Goal: Task Accomplishment & Management: Complete application form

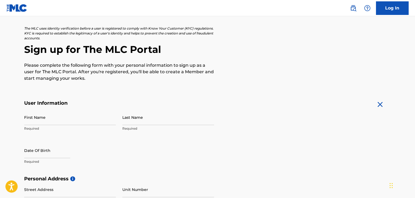
scroll to position [27, 0]
click at [60, 118] on input "First Name" at bounding box center [70, 116] width 92 height 15
type input "[PERSON_NAME]"
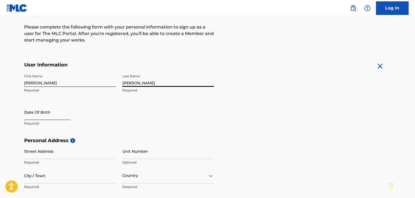
scroll to position [81, 0]
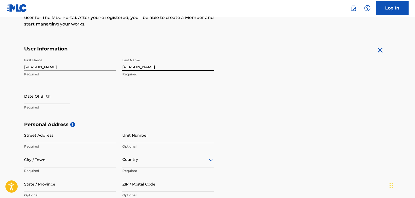
type input "[PERSON_NAME]"
click at [37, 90] on input "text" at bounding box center [47, 95] width 46 height 15
select select "8"
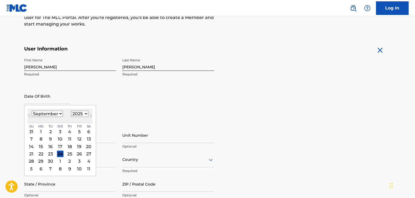
click at [81, 115] on select "1899 1900 1901 1902 1903 1904 1905 1906 1907 1908 1909 1910 1911 1912 1913 1914…" at bounding box center [79, 114] width 17 height 6
select select "1998"
click at [71, 111] on select "1899 1900 1901 1902 1903 1904 1905 1906 1907 1908 1909 1910 1911 1912 1913 1914…" at bounding box center [79, 114] width 17 height 6
click at [53, 113] on select "January February March April May June July August September October November De…" at bounding box center [47, 114] width 31 height 6
select select "10"
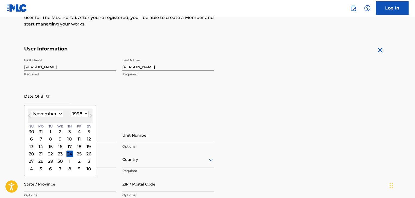
click at [32, 111] on select "January February March April May June July August September October November De…" at bounding box center [47, 114] width 31 height 6
click at [68, 138] on div "12" at bounding box center [69, 139] width 7 height 7
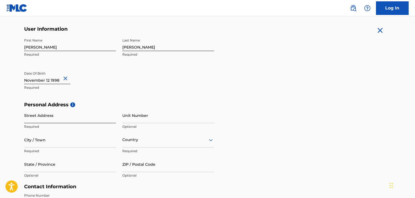
scroll to position [108, 0]
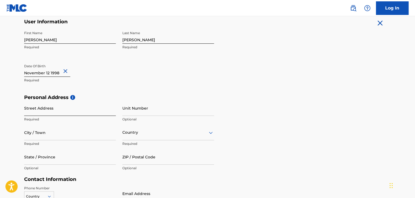
click at [59, 114] on input "Street Address" at bounding box center [70, 107] width 92 height 15
type input "[STREET_ADDRESS]"
click at [134, 110] on input "Unit Number" at bounding box center [168, 107] width 92 height 15
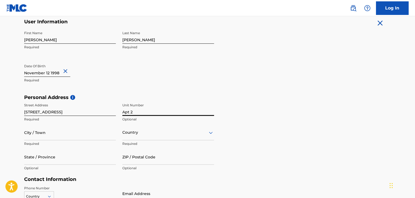
type input "Apt 2"
type input "[GEOGRAPHIC_DATA]"
click at [151, 130] on div "Country" at bounding box center [168, 132] width 92 height 15
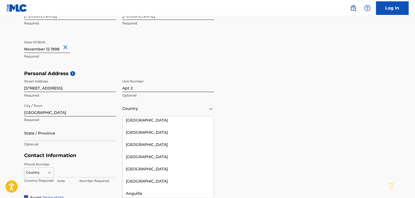
scroll to position [0, 0]
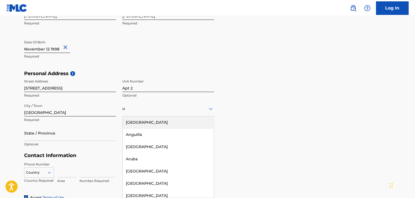
type input "un"
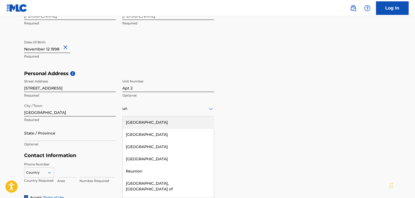
click at [149, 123] on div "[GEOGRAPHIC_DATA]" at bounding box center [168, 122] width 91 height 12
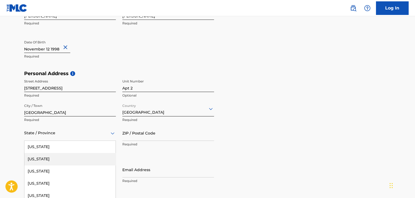
scroll to position [156, 0]
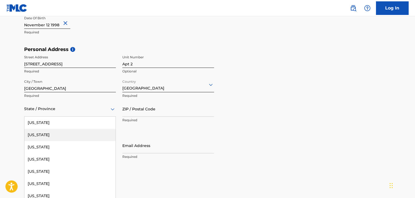
click at [60, 117] on div "57 results available. Use Up and Down to choose options, press Enter to select …" at bounding box center [70, 108] width 92 height 15
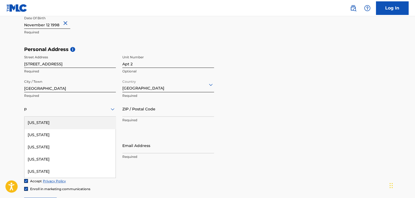
type input "pe"
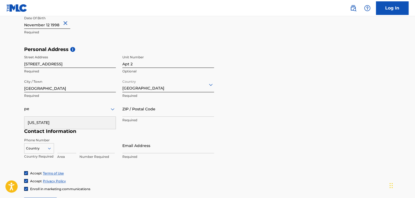
click at [65, 120] on div "[US_STATE]" at bounding box center [69, 123] width 91 height 12
click at [149, 112] on input "ZIP / Postal Code" at bounding box center [168, 108] width 92 height 15
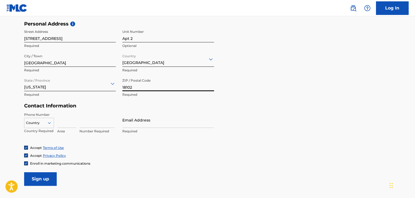
scroll to position [183, 0]
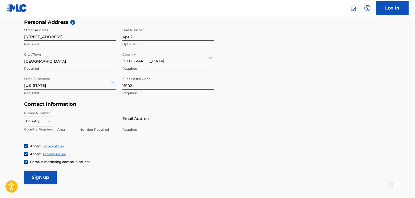
type input "18102"
click at [61, 122] on input at bounding box center [66, 118] width 19 height 15
type input "1"
click at [49, 124] on div "Country" at bounding box center [39, 120] width 30 height 8
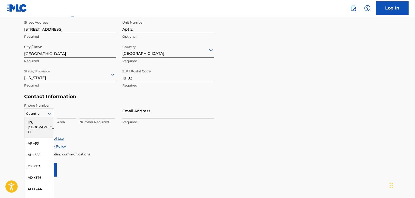
click at [41, 123] on div "US, [GEOGRAPHIC_DATA] +1" at bounding box center [38, 127] width 29 height 21
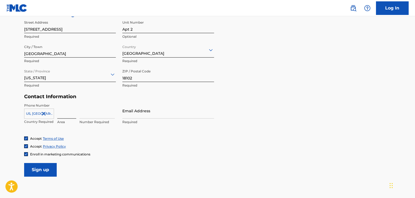
click at [65, 114] on input at bounding box center [66, 110] width 19 height 15
type input "484"
click at [90, 109] on input at bounding box center [96, 110] width 35 height 15
type input "4756856"
click at [148, 114] on input "Email Address" at bounding box center [168, 110] width 92 height 15
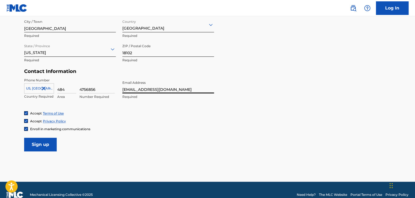
scroll to position [218, 0]
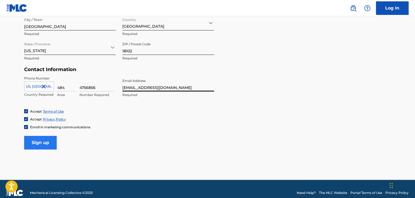
type input "[EMAIL_ADDRESS][DOMAIN_NAME]"
click at [33, 140] on input "Sign up" at bounding box center [40, 143] width 33 height 14
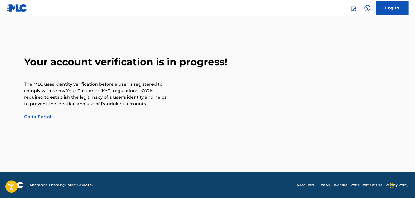
click at [43, 117] on link "Go to Portal" at bounding box center [37, 116] width 27 height 5
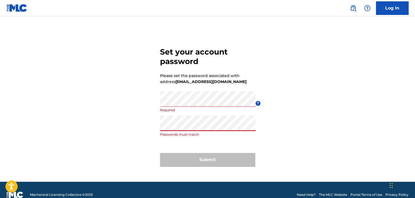
click at [145, 130] on div "Set your account password Please set the password associated with address [EMAI…" at bounding box center [207, 106] width 379 height 152
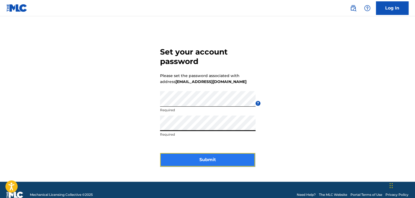
click at [216, 159] on button "Submit" at bounding box center [207, 160] width 95 height 14
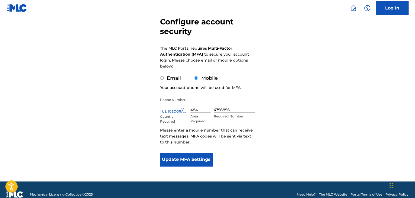
scroll to position [63, 0]
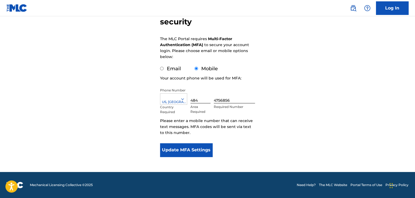
click at [171, 70] on label "Email" at bounding box center [174, 69] width 14 height 6
click at [163, 70] on input "Email" at bounding box center [162, 69] width 4 height 4
radio input "true"
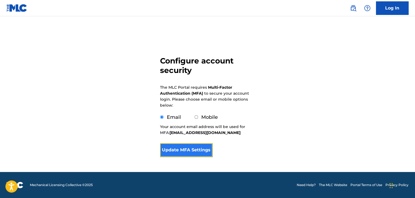
click at [194, 150] on button "Update MFA Settings" at bounding box center [186, 150] width 52 height 14
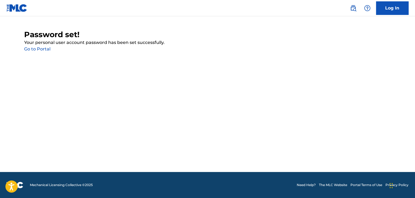
click at [42, 47] on link "Go to Portal" at bounding box center [37, 48] width 26 height 5
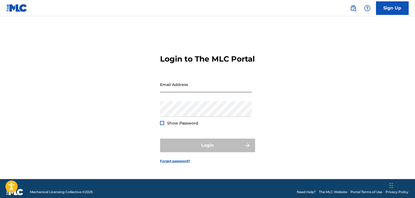
click at [188, 87] on input "Email Address" at bounding box center [206, 84] width 92 height 15
click at [177, 92] on input "Email Address" at bounding box center [206, 84] width 92 height 15
click at [181, 92] on input "Email Address" at bounding box center [206, 84] width 92 height 15
click at [188, 92] on input "Email Address" at bounding box center [206, 84] width 92 height 15
click at [178, 92] on input "Email Address" at bounding box center [206, 84] width 92 height 15
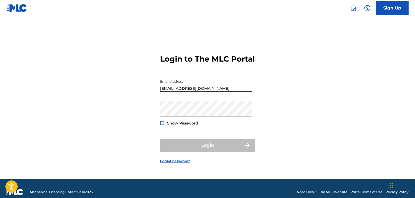
type input "[EMAIL_ADDRESS][DOMAIN_NAME]"
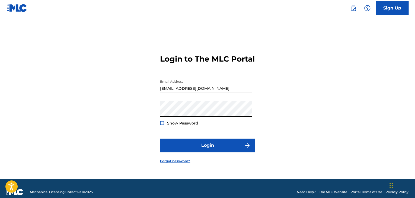
click at [162, 125] on div at bounding box center [162, 123] width 4 height 4
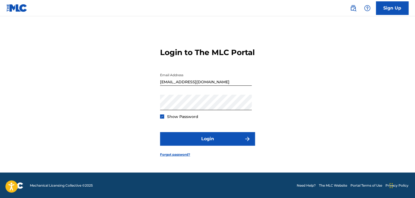
scroll to position [7, 0]
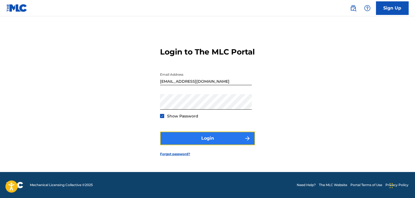
click at [227, 143] on button "Login" at bounding box center [207, 138] width 95 height 14
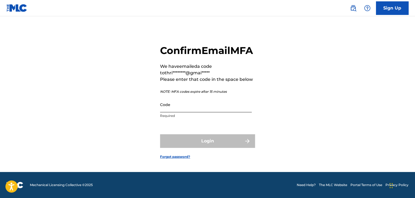
click at [181, 112] on input "Code" at bounding box center [206, 104] width 92 height 15
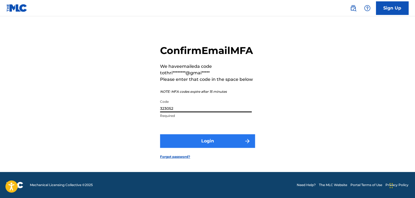
type input "323052"
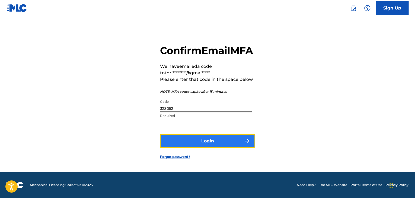
click at [234, 148] on button "Login" at bounding box center [207, 141] width 95 height 14
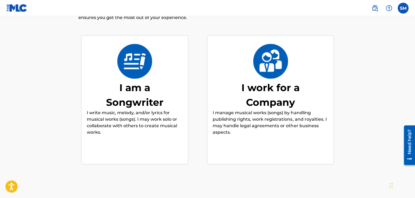
scroll to position [41, 0]
click at [141, 90] on div "I am a Songwriter" at bounding box center [134, 94] width 81 height 29
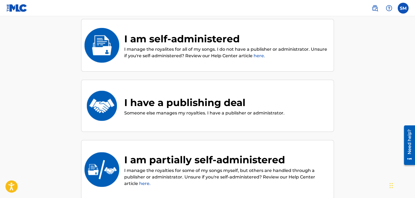
scroll to position [51, 0]
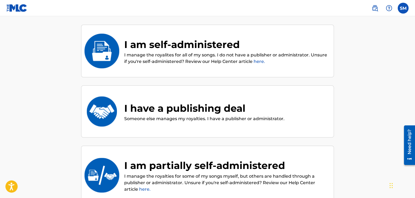
click at [222, 51] on div "I am self-administered" at bounding box center [226, 44] width 204 height 15
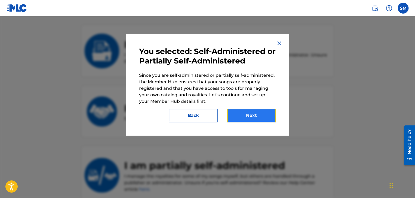
click at [250, 115] on button "Next" at bounding box center [251, 116] width 49 height 14
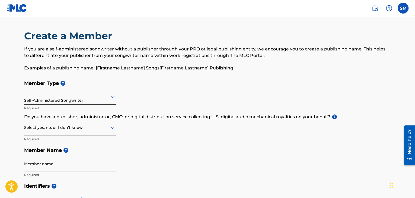
click at [76, 101] on div "Self-Administered Songwriter" at bounding box center [70, 96] width 92 height 13
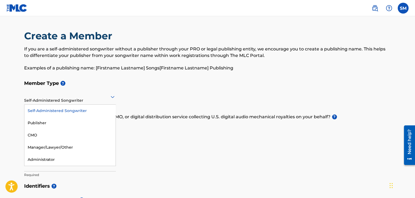
click at [76, 101] on div "Self-Administered Songwriter" at bounding box center [70, 96] width 92 height 13
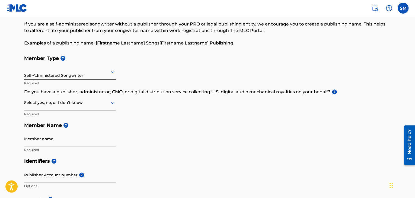
scroll to position [27, 0]
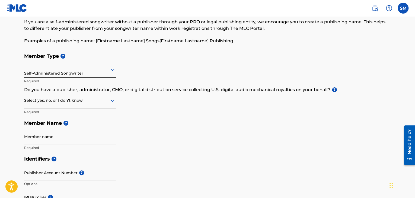
click at [86, 102] on div at bounding box center [70, 100] width 92 height 7
click at [57, 93] on div "Select yes, no, or I don't know" at bounding box center [70, 100] width 92 height 15
click at [38, 116] on div "Yes" at bounding box center [69, 114] width 91 height 12
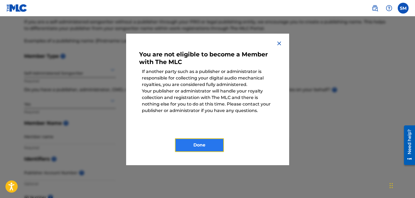
click at [207, 144] on button "Done" at bounding box center [199, 145] width 49 height 14
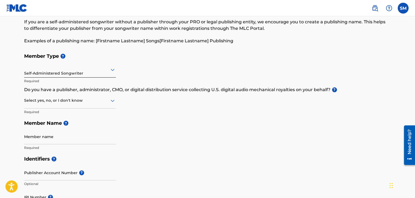
click at [44, 103] on div at bounding box center [70, 100] width 92 height 7
click at [42, 126] on div "No" at bounding box center [69, 127] width 91 height 12
click at [67, 104] on div "No" at bounding box center [70, 100] width 92 height 13
click at [50, 113] on div "Yes" at bounding box center [69, 114] width 91 height 12
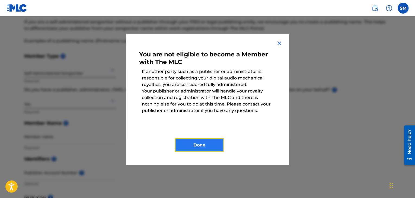
click at [214, 147] on button "Done" at bounding box center [199, 145] width 49 height 14
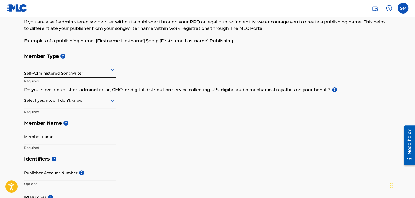
click at [290, 61] on h5 "Member Type ?" at bounding box center [207, 56] width 366 height 12
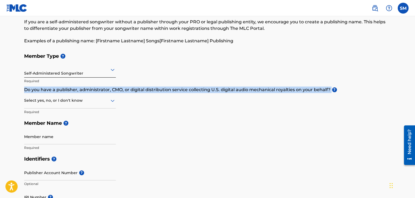
drag, startPoint x: 330, startPoint y: 89, endPoint x: 25, endPoint y: 90, distance: 305.5
click at [25, 90] on p "Do you have a publisher, administrator, CMO, or digital distribution service co…" at bounding box center [207, 89] width 366 height 7
click at [21, 92] on div at bounding box center [21, 92] width 0 height 0
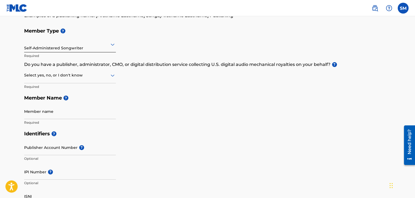
scroll to position [54, 0]
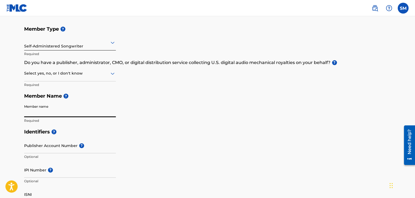
click at [56, 108] on input "Member name" at bounding box center [70, 109] width 92 height 15
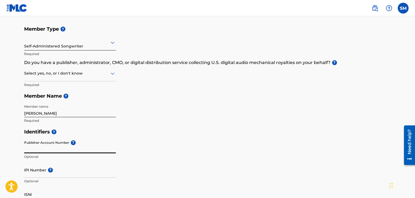
click at [68, 116] on input "[PERSON_NAME]" at bounding box center [70, 109] width 92 height 15
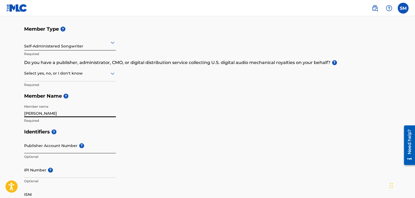
type input "Sammy Rauly Martinez Mercedes"
click at [60, 148] on input "Publisher Account Number ?" at bounding box center [70, 145] width 92 height 15
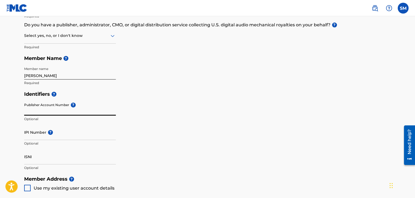
scroll to position [108, 0]
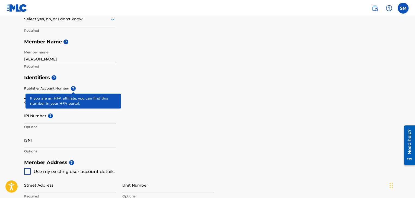
click at [73, 88] on div "Publisher Account Number ? Optional" at bounding box center [70, 95] width 92 height 24
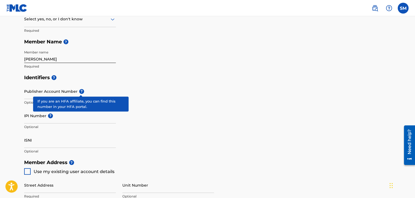
click at [81, 89] on span "?" at bounding box center [81, 91] width 5 height 5
click at [81, 89] on input "Publisher Account Number ?" at bounding box center [70, 90] width 92 height 15
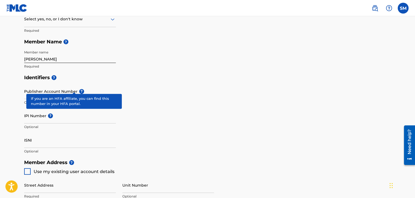
click at [79, 89] on span "?" at bounding box center [81, 91] width 5 height 5
click at [74, 89] on input "Publisher Account Number ?" at bounding box center [70, 90] width 92 height 15
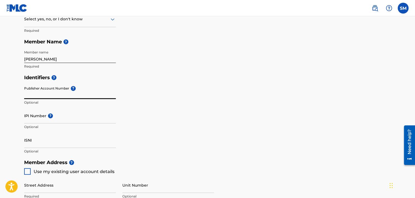
paste input "01111696676"
type input "01111696676"
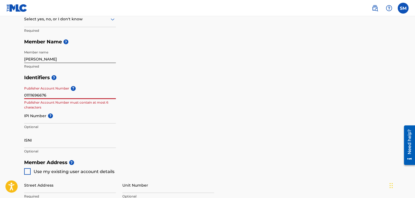
drag, startPoint x: 51, startPoint y: 97, endPoint x: 0, endPoint y: 93, distance: 50.8
click at [0, 93] on main "Create a Member If you are a self-administered songwriter without a publisher t…" at bounding box center [207, 151] width 415 height 487
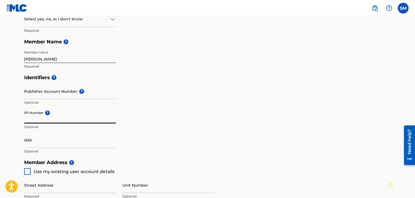
click at [39, 120] on input "IPI Number ?" at bounding box center [70, 115] width 92 height 15
paste input "01111696676"
type input "01111696676"
click at [12, 86] on main "Create a Member If you are a self-administered songwriter without a publisher t…" at bounding box center [207, 151] width 415 height 487
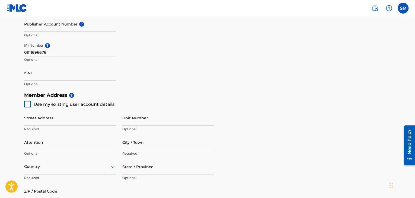
scroll to position [217, 0]
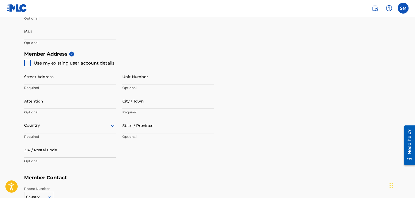
click at [12, 62] on main "Create a Member If you are a self-administered songwriter without a publisher t…" at bounding box center [207, 42] width 415 height 487
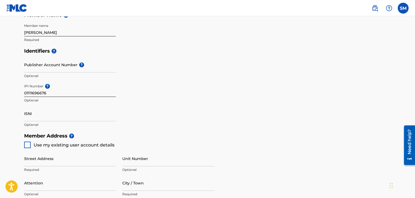
scroll to position [136, 0]
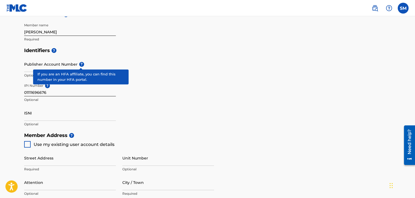
click at [80, 65] on span "?" at bounding box center [81, 64] width 5 height 5
click at [80, 65] on input "Publisher Account Number ?" at bounding box center [70, 63] width 92 height 15
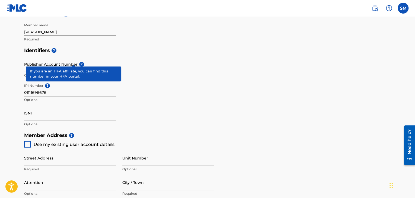
click at [74, 60] on div "Publisher Account Number ? Optional" at bounding box center [70, 68] width 92 height 24
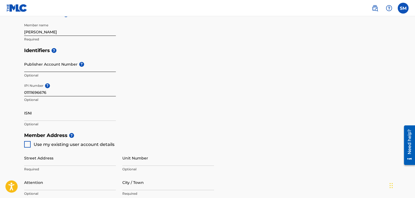
click at [60, 67] on input "Publisher Account Number ?" at bounding box center [70, 63] width 92 height 15
type input "BMI"
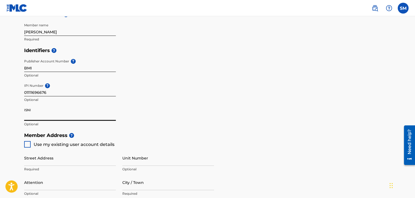
click at [31, 119] on input "ISNI" at bounding box center [70, 112] width 92 height 15
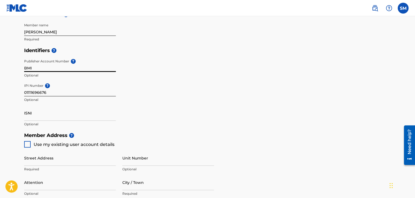
click at [45, 70] on input "BMI" at bounding box center [70, 63] width 92 height 15
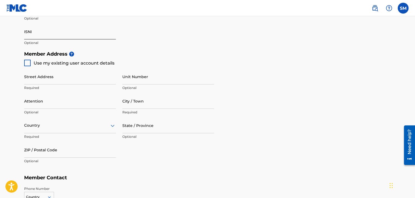
click at [39, 34] on input "ISNI" at bounding box center [70, 31] width 92 height 15
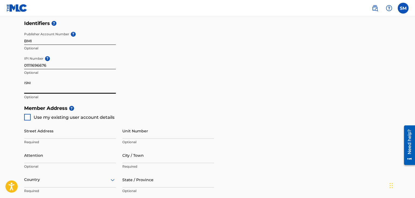
click at [0, 92] on main "Create a Member If you are a self-administered songwriter without a publisher t…" at bounding box center [207, 97] width 415 height 487
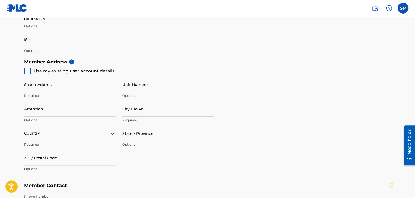
scroll to position [217, 0]
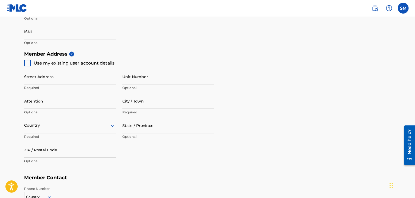
click at [29, 65] on div at bounding box center [27, 63] width 7 height 7
type input "[STREET_ADDRESS]"
type input "[GEOGRAPHIC_DATA]"
type input "18102"
type input "484"
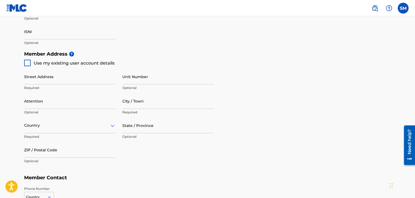
type input "4756856"
type input "[EMAIL_ADDRESS][DOMAIN_NAME]"
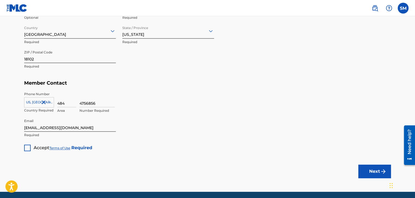
scroll to position [325, 0]
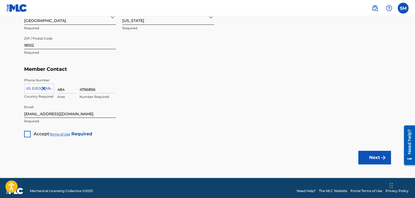
click at [28, 136] on div at bounding box center [27, 134] width 7 height 7
click at [373, 159] on button "Next" at bounding box center [374, 158] width 33 height 14
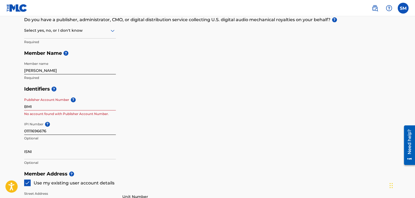
scroll to position [108, 0]
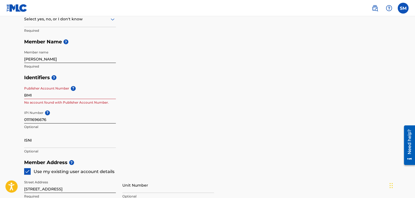
click at [96, 95] on input "BMI" at bounding box center [70, 90] width 92 height 15
drag, startPoint x: 41, startPoint y: 96, endPoint x: 24, endPoint y: 98, distance: 17.5
click at [14, 96] on main "Create a Member If you are a self-administered songwriter without a publisher t…" at bounding box center [207, 151] width 415 height 487
paste input "01111696774"
type input "01111696774"
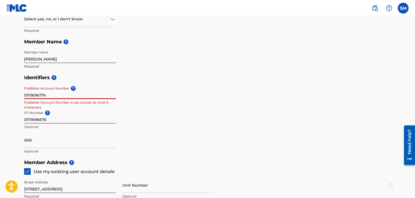
click at [68, 121] on input "01111696676" at bounding box center [70, 115] width 92 height 15
click at [72, 95] on input "01111696774" at bounding box center [70, 90] width 92 height 15
drag, startPoint x: 54, startPoint y: 95, endPoint x: 0, endPoint y: 96, distance: 54.2
click at [0, 96] on main "Create a Member If you are a self-administered songwriter without a publisher t…" at bounding box center [207, 151] width 415 height 487
click at [33, 102] on p "Publisher Account Number must contain at most 6 characters" at bounding box center [70, 105] width 92 height 10
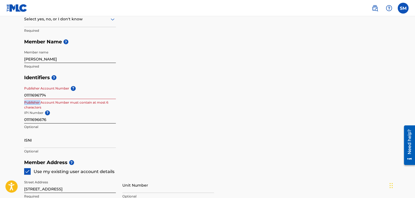
click at [33, 102] on p "Publisher Account Number must contain at most 6 characters" at bounding box center [70, 105] width 92 height 10
click at [30, 92] on div at bounding box center [30, 92] width 0 height 0
click at [13, 109] on main "Create a Member If you are a self-administered songwriter without a publisher t…" at bounding box center [207, 151] width 415 height 487
drag, startPoint x: 57, startPoint y: 95, endPoint x: 2, endPoint y: 94, distance: 54.8
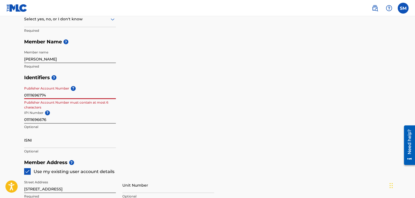
click at [2, 94] on main "Create a Member If you are a self-administered songwriter without a publisher t…" at bounding box center [207, 151] width 415 height 487
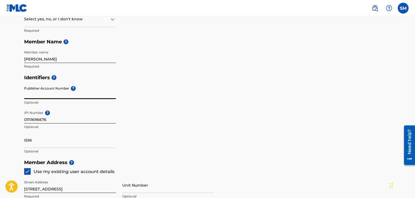
paste input "550988178"
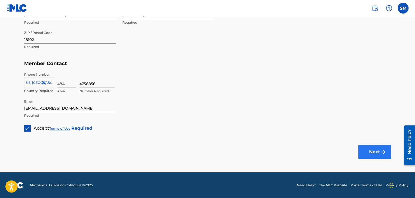
type input "550988178"
click at [371, 154] on button "Next" at bounding box center [374, 152] width 33 height 14
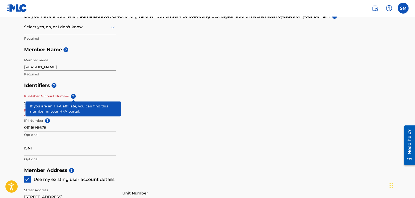
click at [72, 95] on span "?" at bounding box center [73, 96] width 5 height 5
click at [72, 95] on input "550988178" at bounding box center [70, 98] width 92 height 15
click at [72, 95] on span "?" at bounding box center [73, 96] width 5 height 5
click at [72, 95] on input "550988178" at bounding box center [70, 98] width 92 height 15
